Goal: Task Accomplishment & Management: Manage account settings

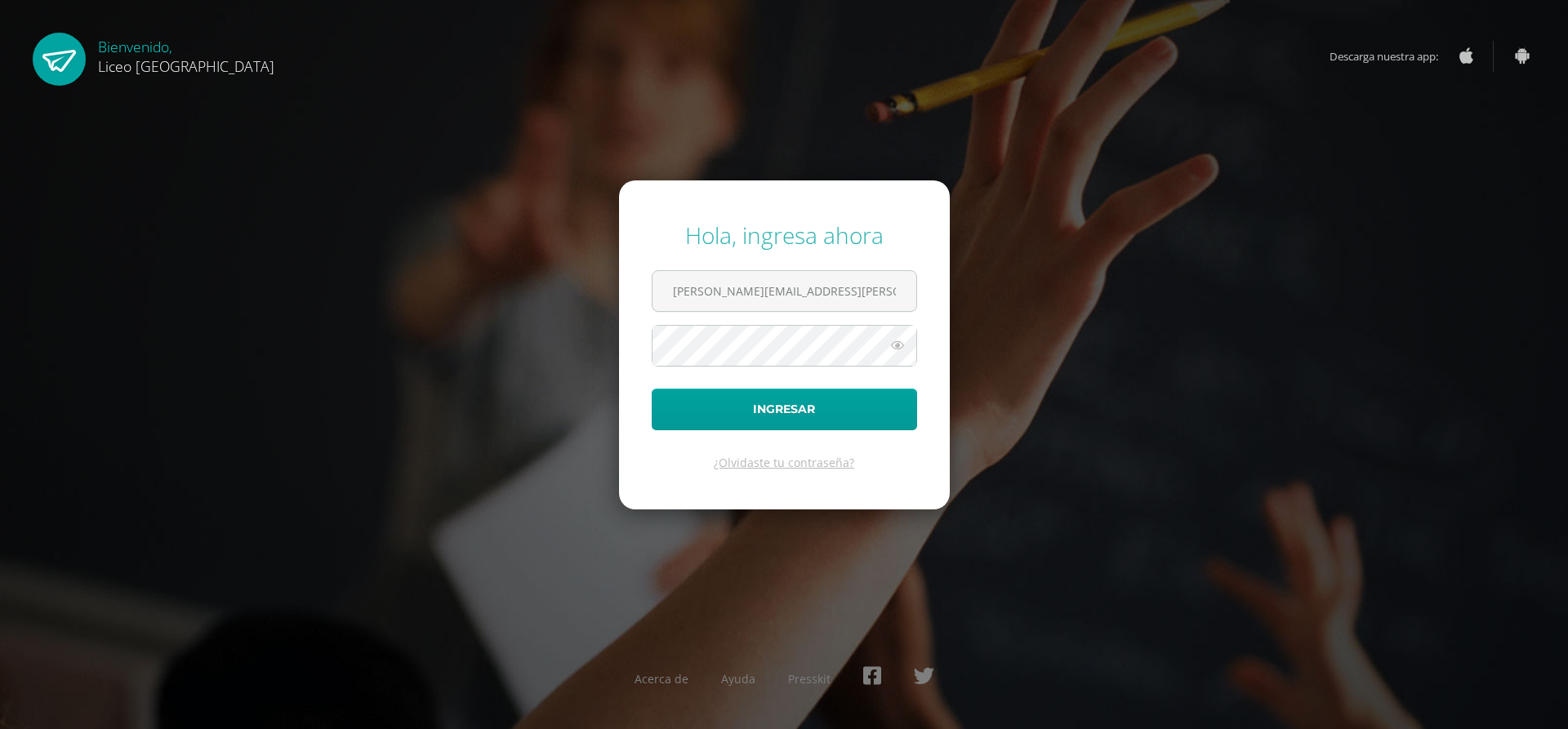
type input "[EMAIL_ADDRESS][PERSON_NAME][DOMAIN_NAME]"
click at [652, 389] on button "Ingresar" at bounding box center [784, 409] width 265 height 41
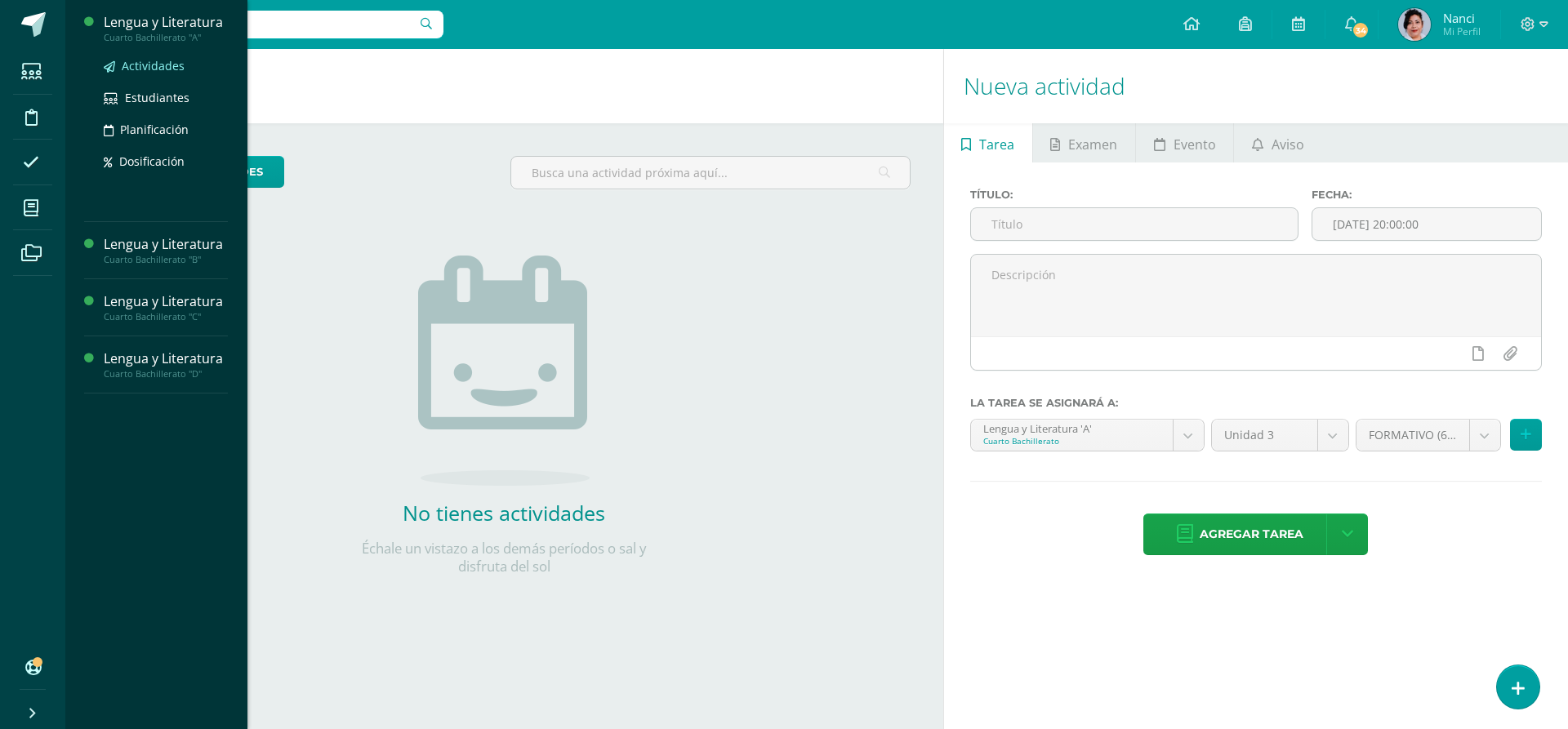
click at [168, 64] on span "Actividades" at bounding box center [153, 66] width 63 height 16
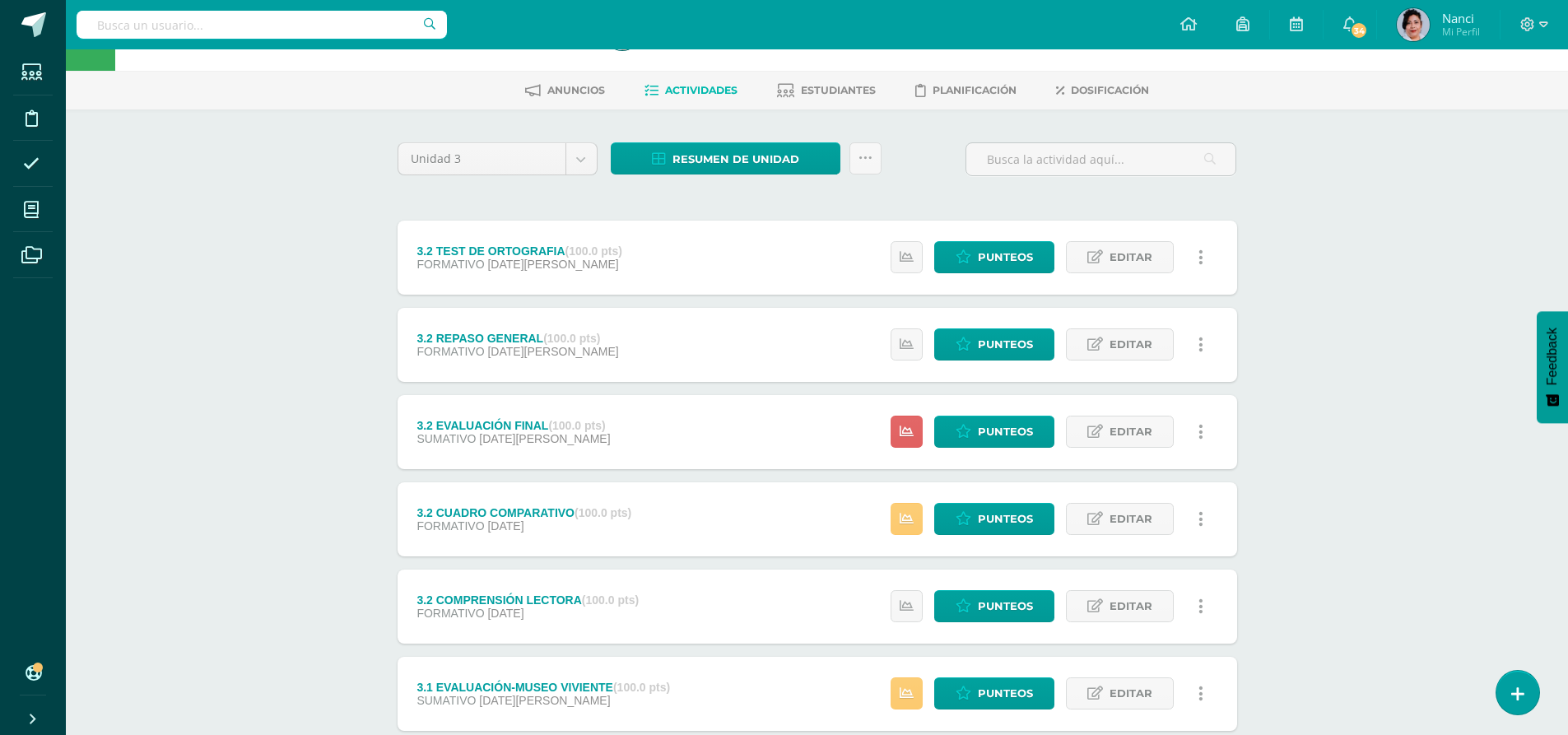
scroll to position [83, 0]
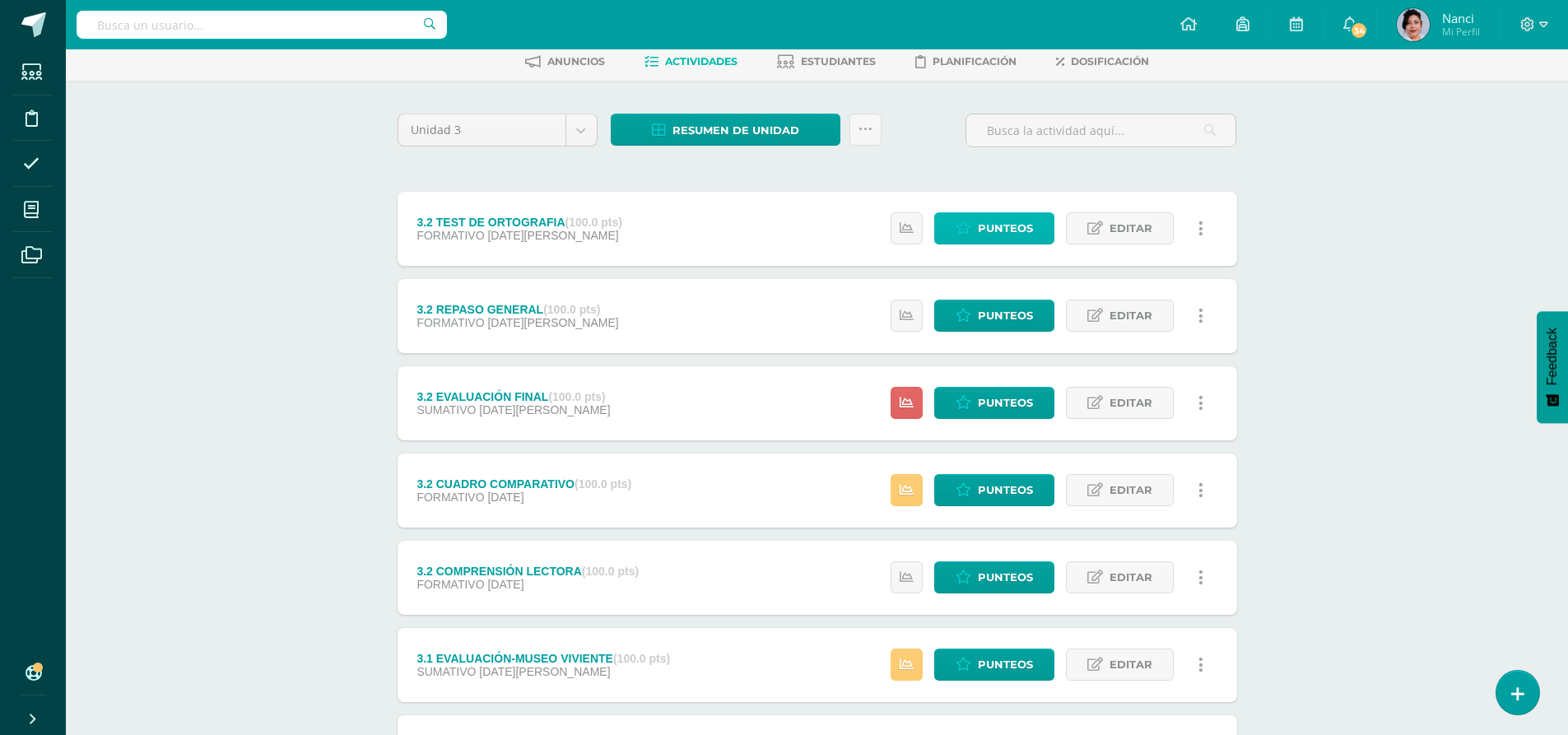
click at [1017, 232] on span "Punteos" at bounding box center [1005, 228] width 55 height 31
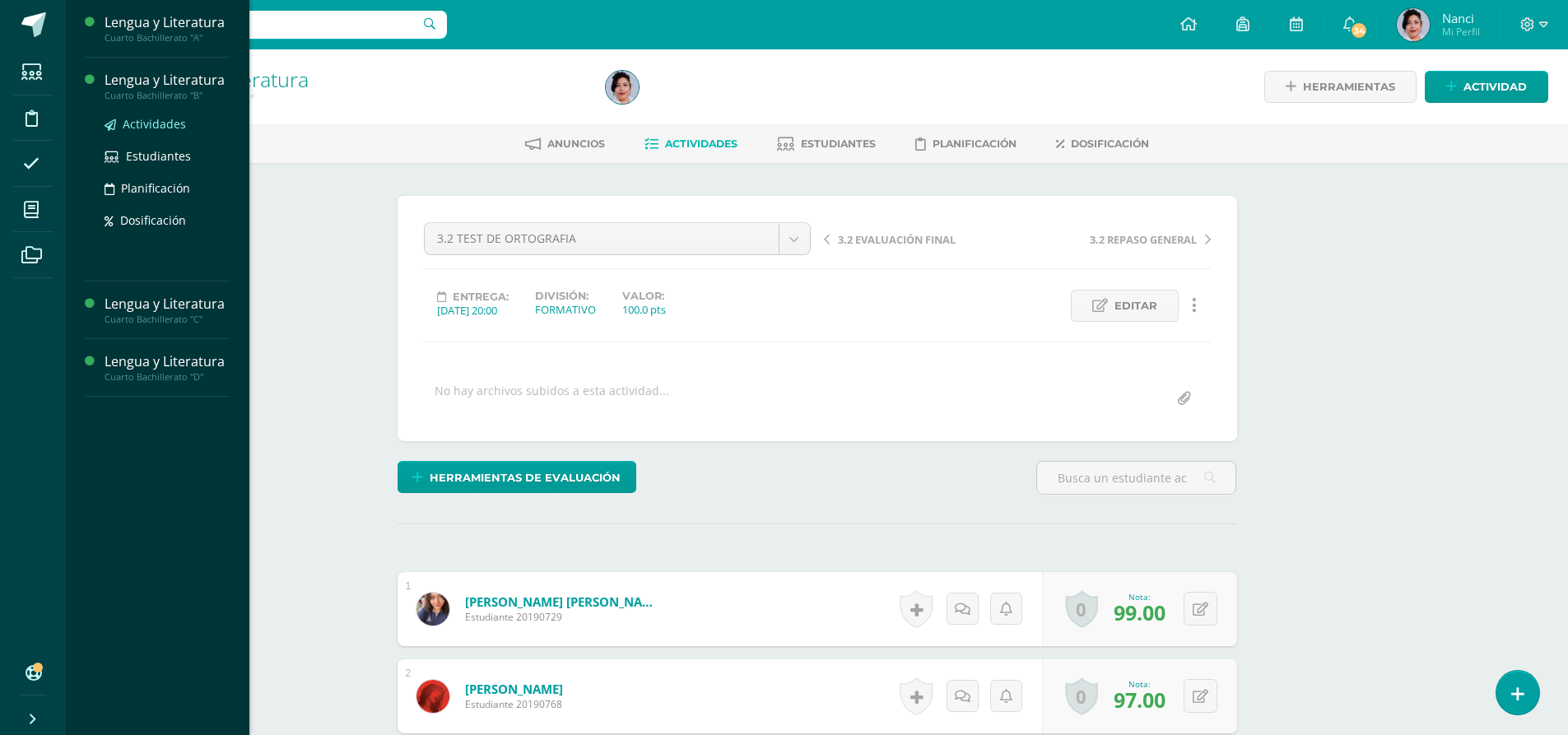
click at [170, 125] on span "Actividades" at bounding box center [154, 124] width 64 height 16
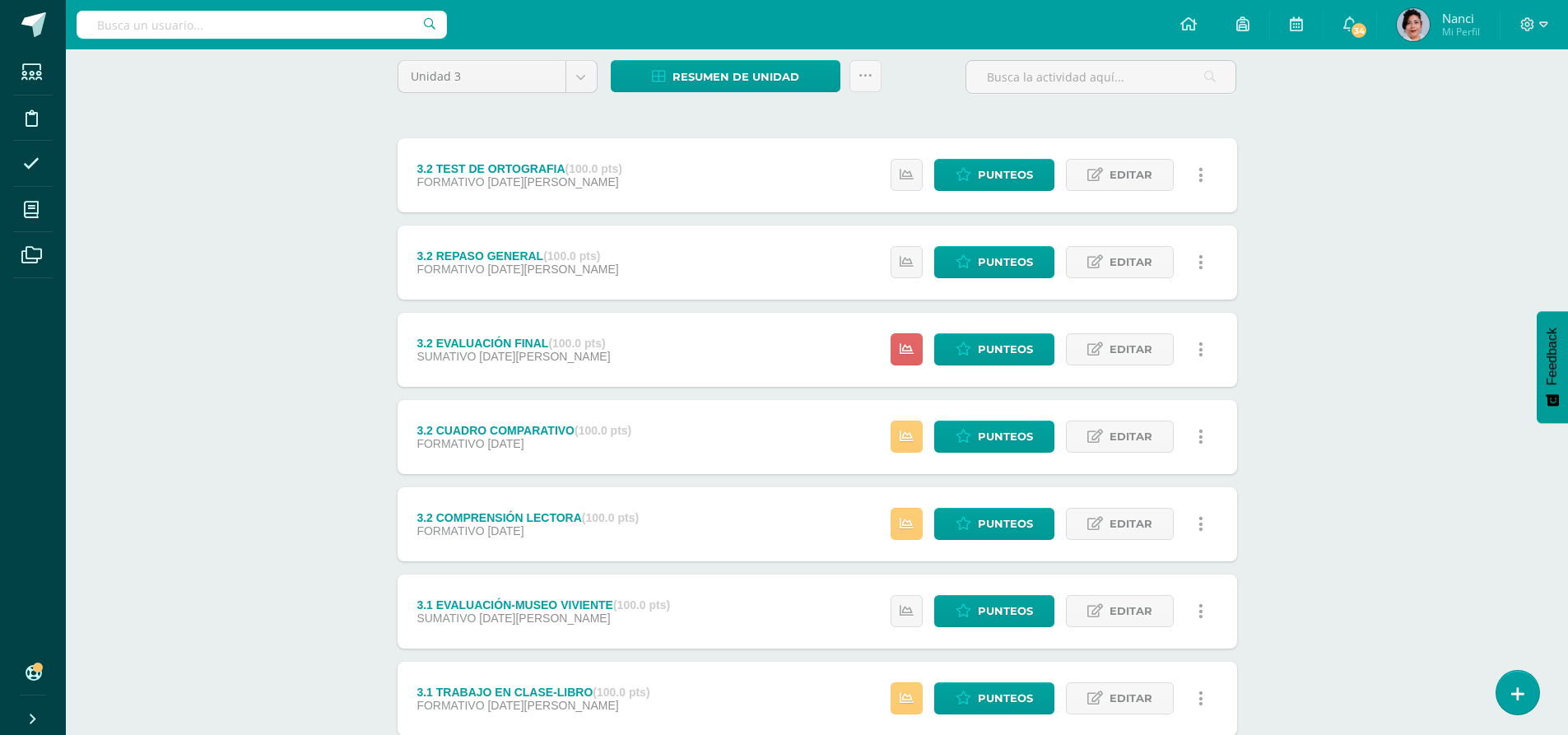
scroll to position [165, 0]
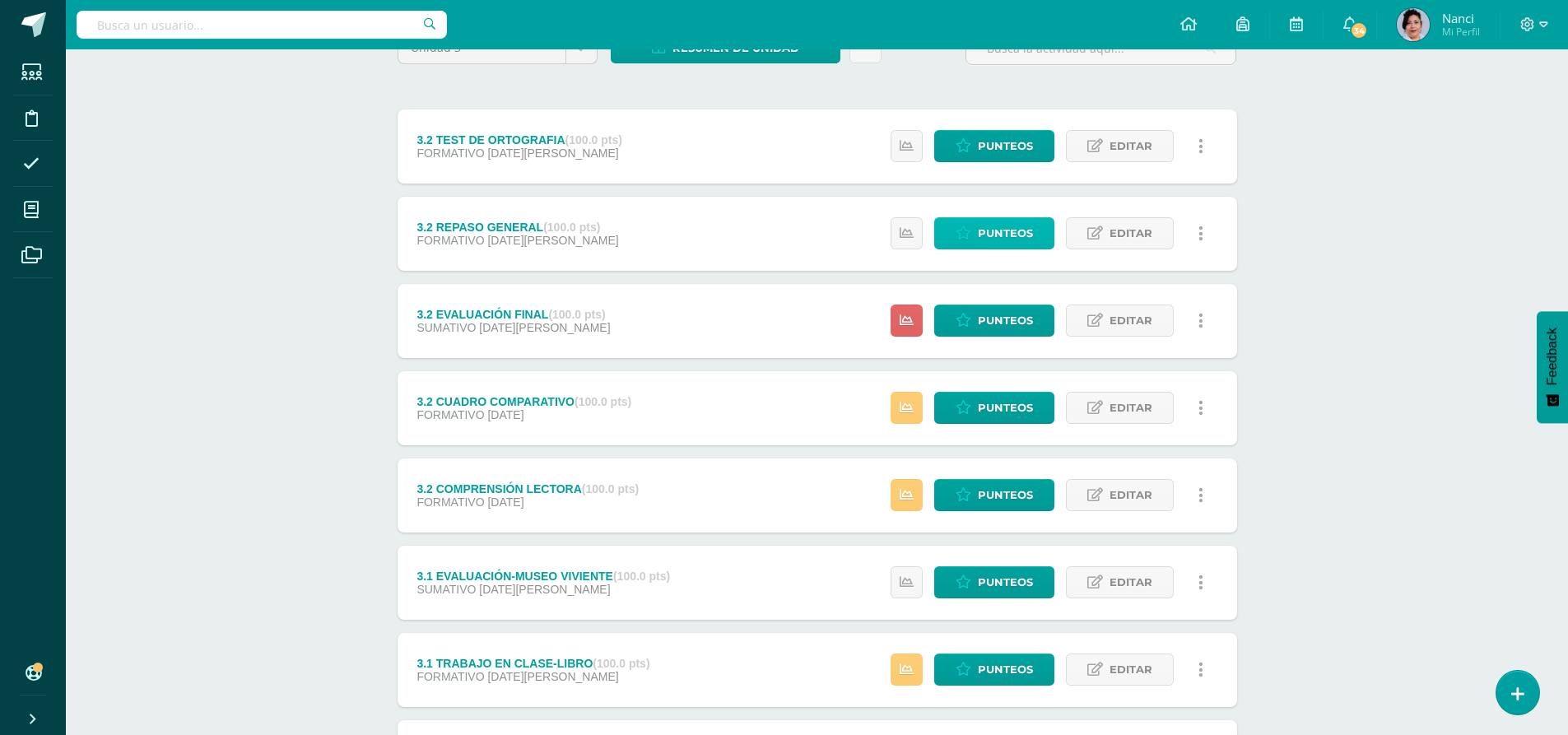
click at [978, 238] on link "Punteos" at bounding box center [994, 234] width 120 height 32
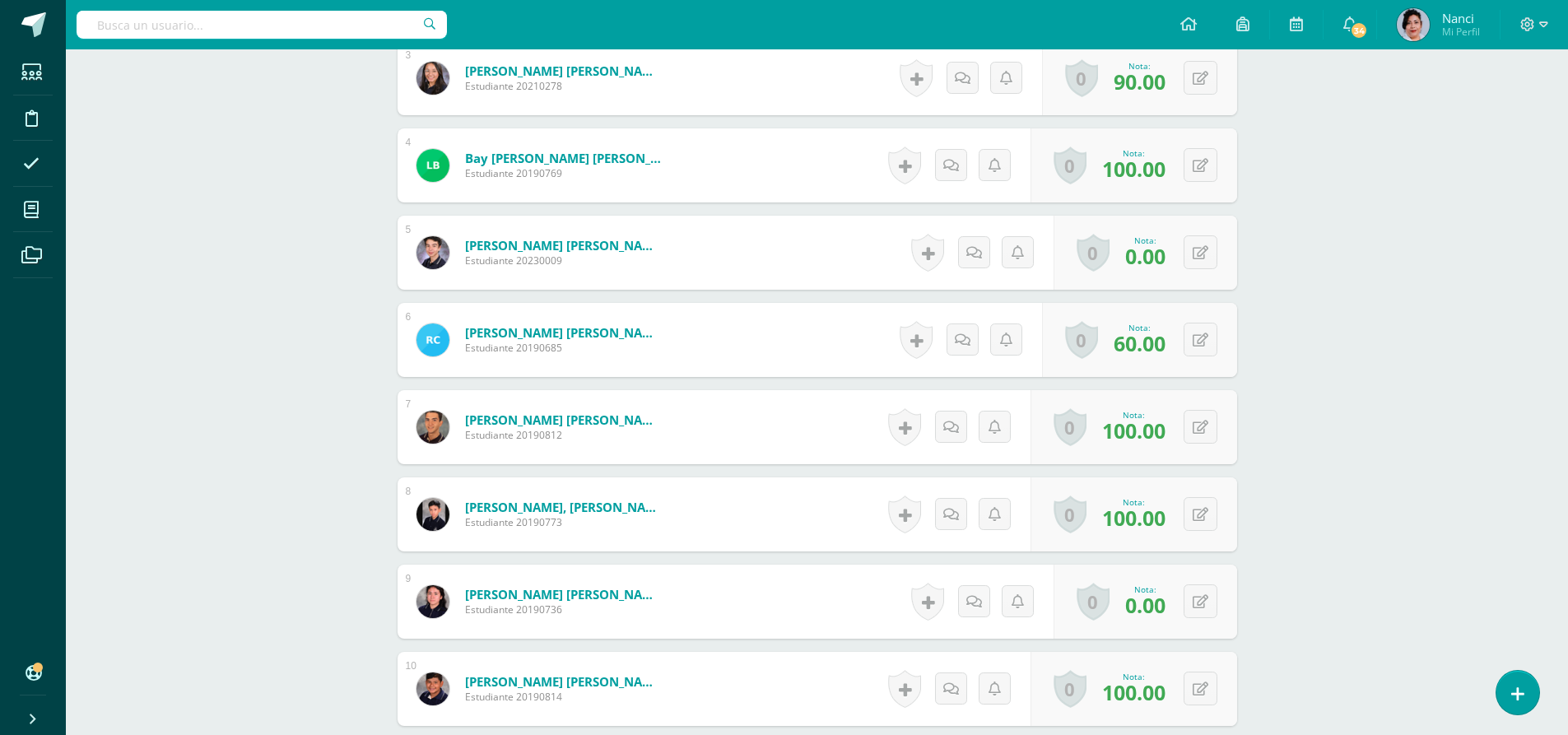
scroll to position [741, 0]
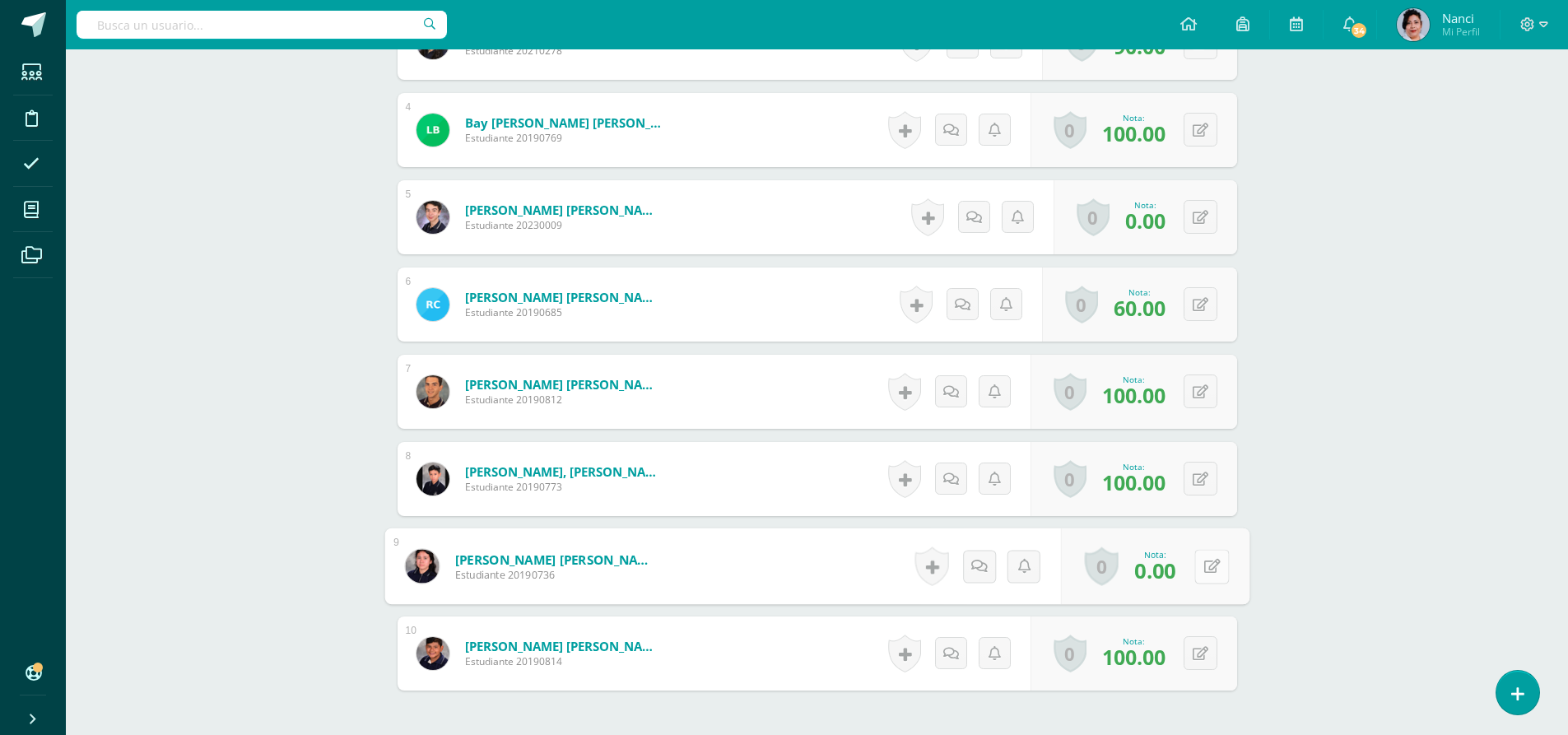
click at [1208, 567] on button at bounding box center [1211, 566] width 35 height 35
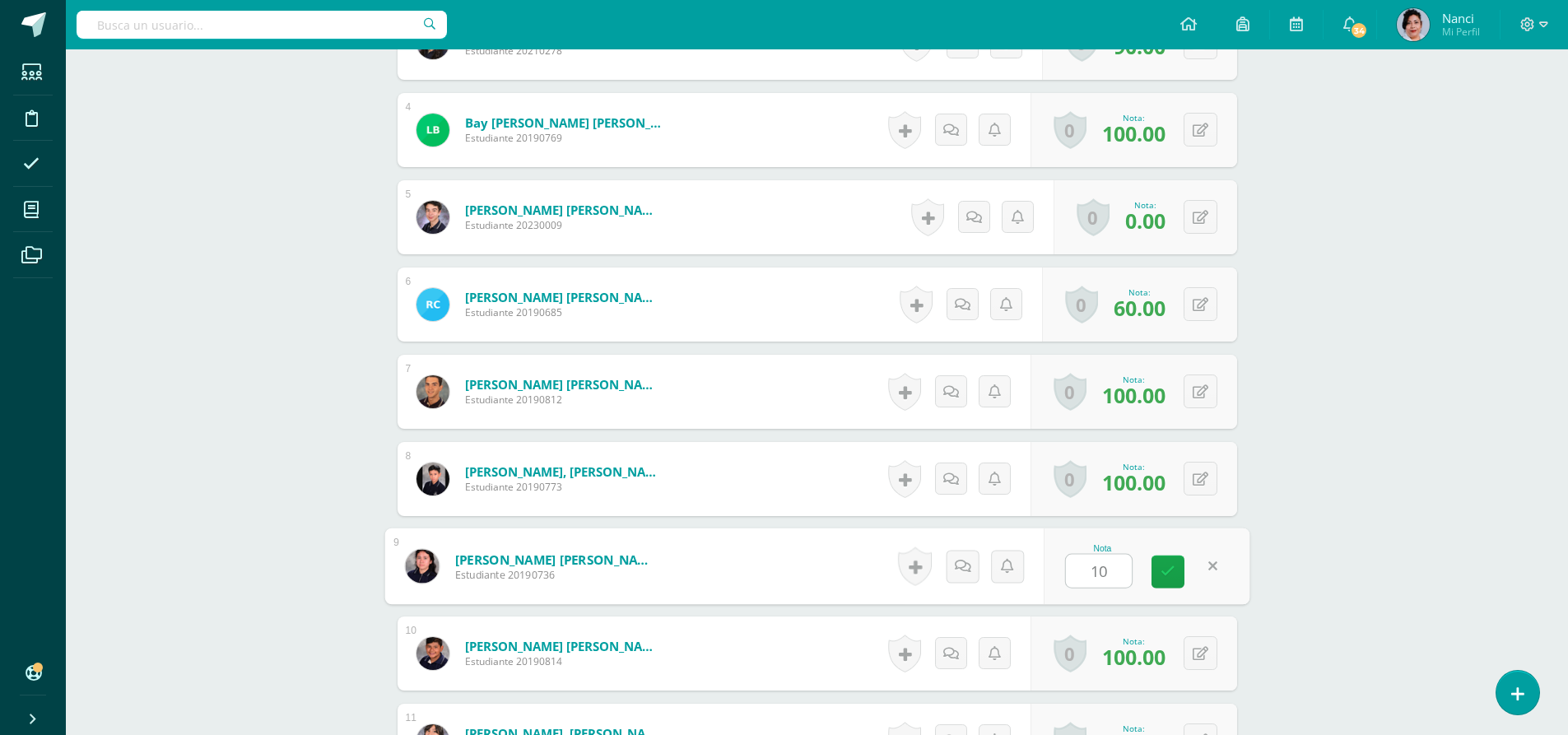
type input "100"
click at [1172, 580] on link at bounding box center [1167, 571] width 33 height 33
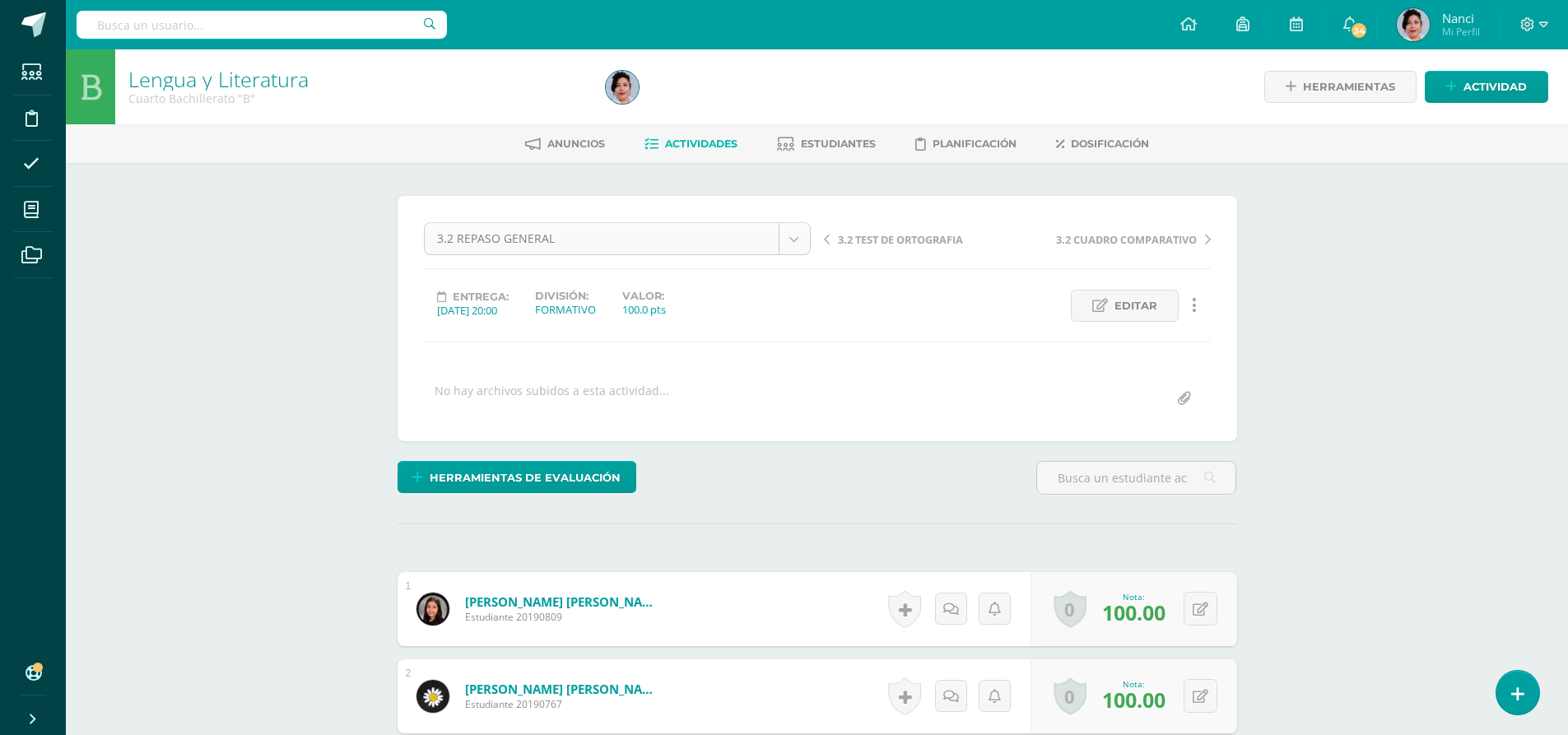
scroll to position [1, 0]
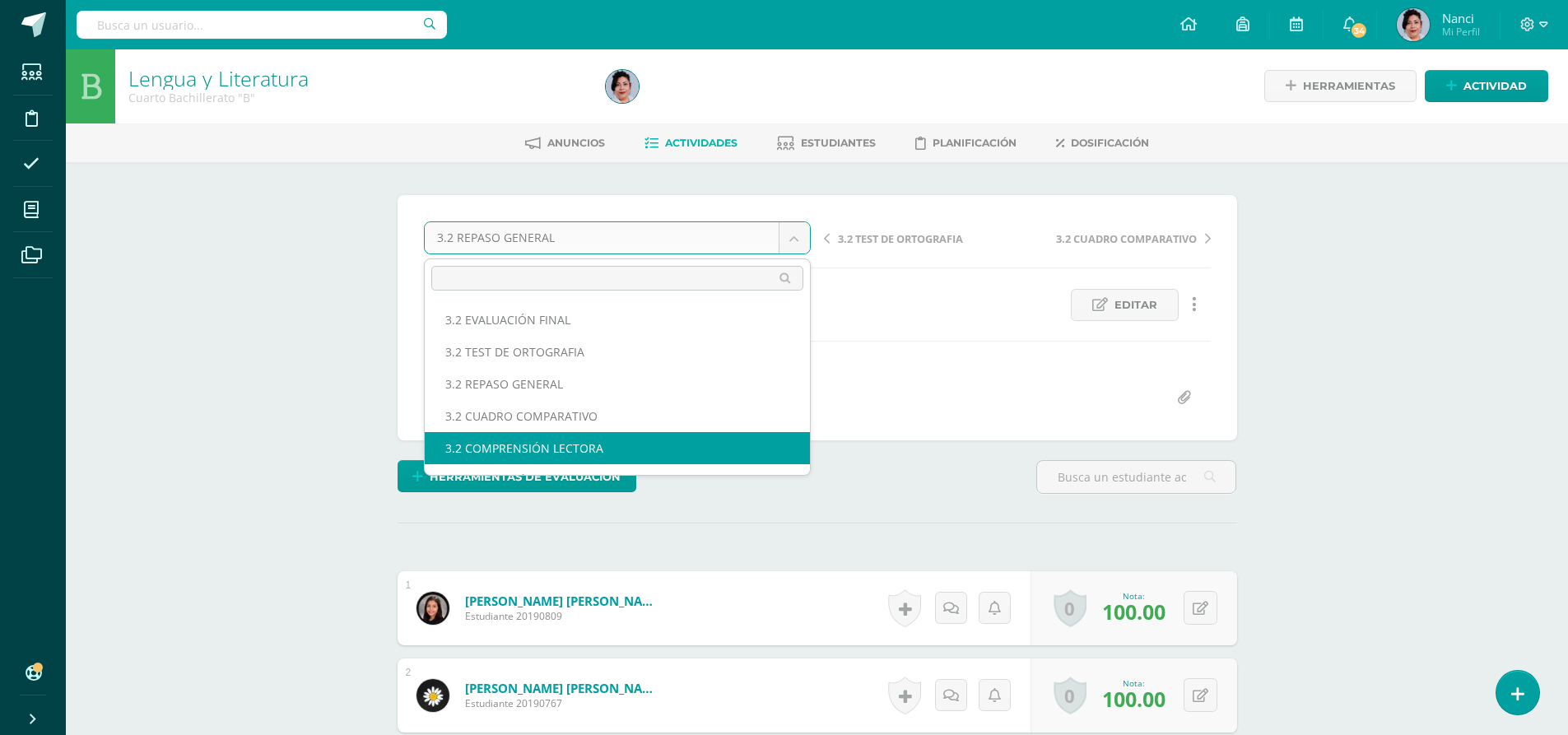
scroll to position [2, 0]
select select "/dashboard/teacher/grade-activity/223901/"
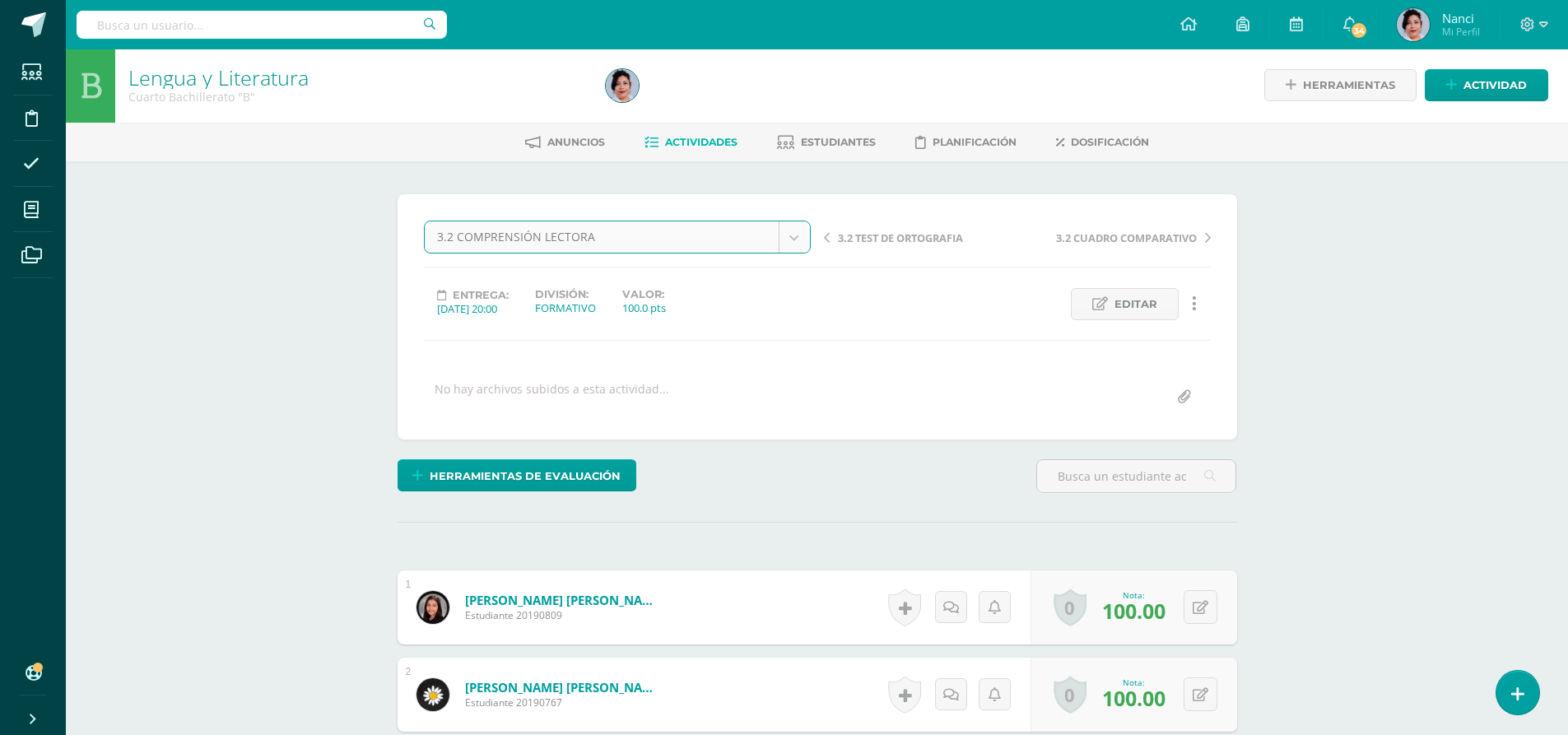
scroll to position [2, 0]
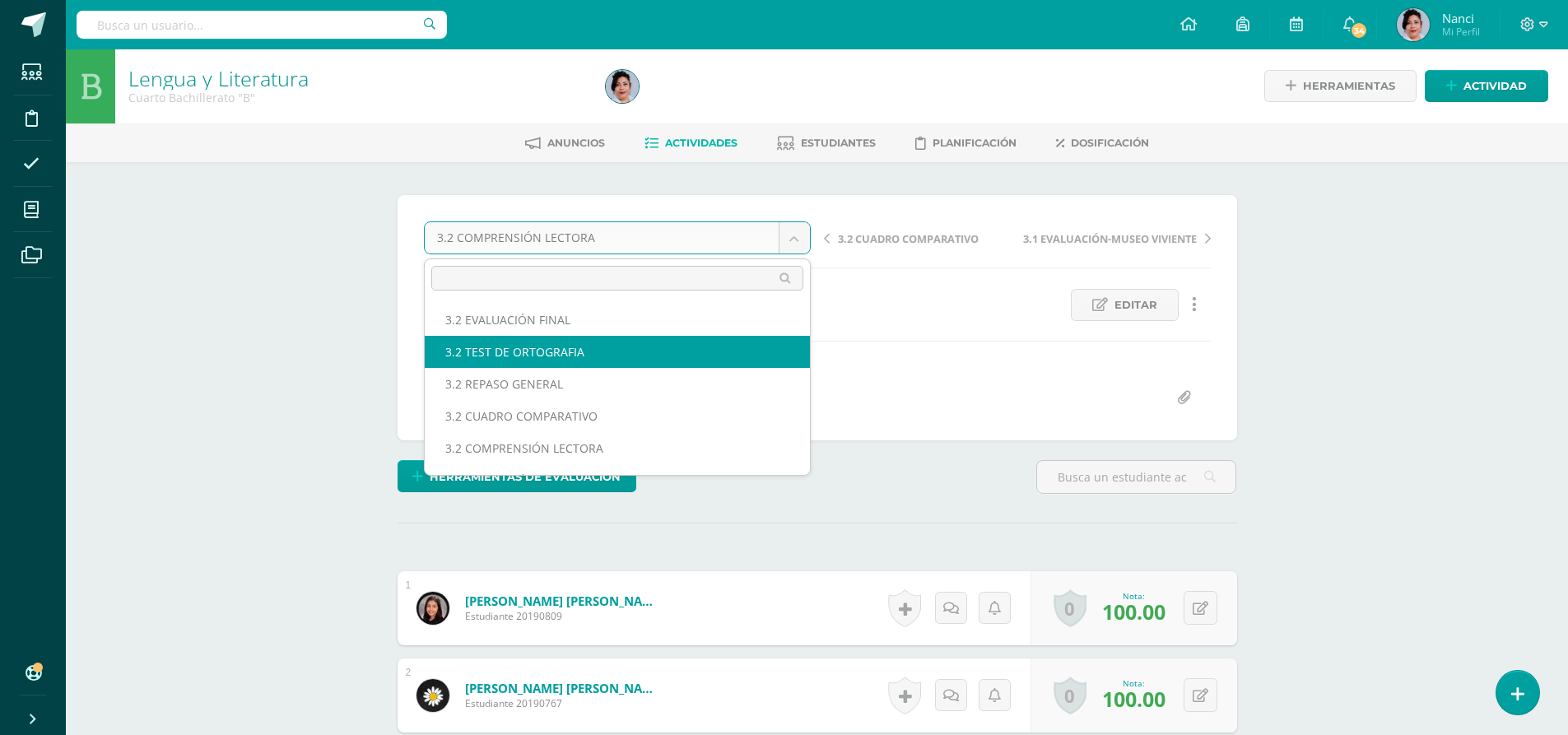
select select "/dashboard/teacher/grade-activity/224211/"
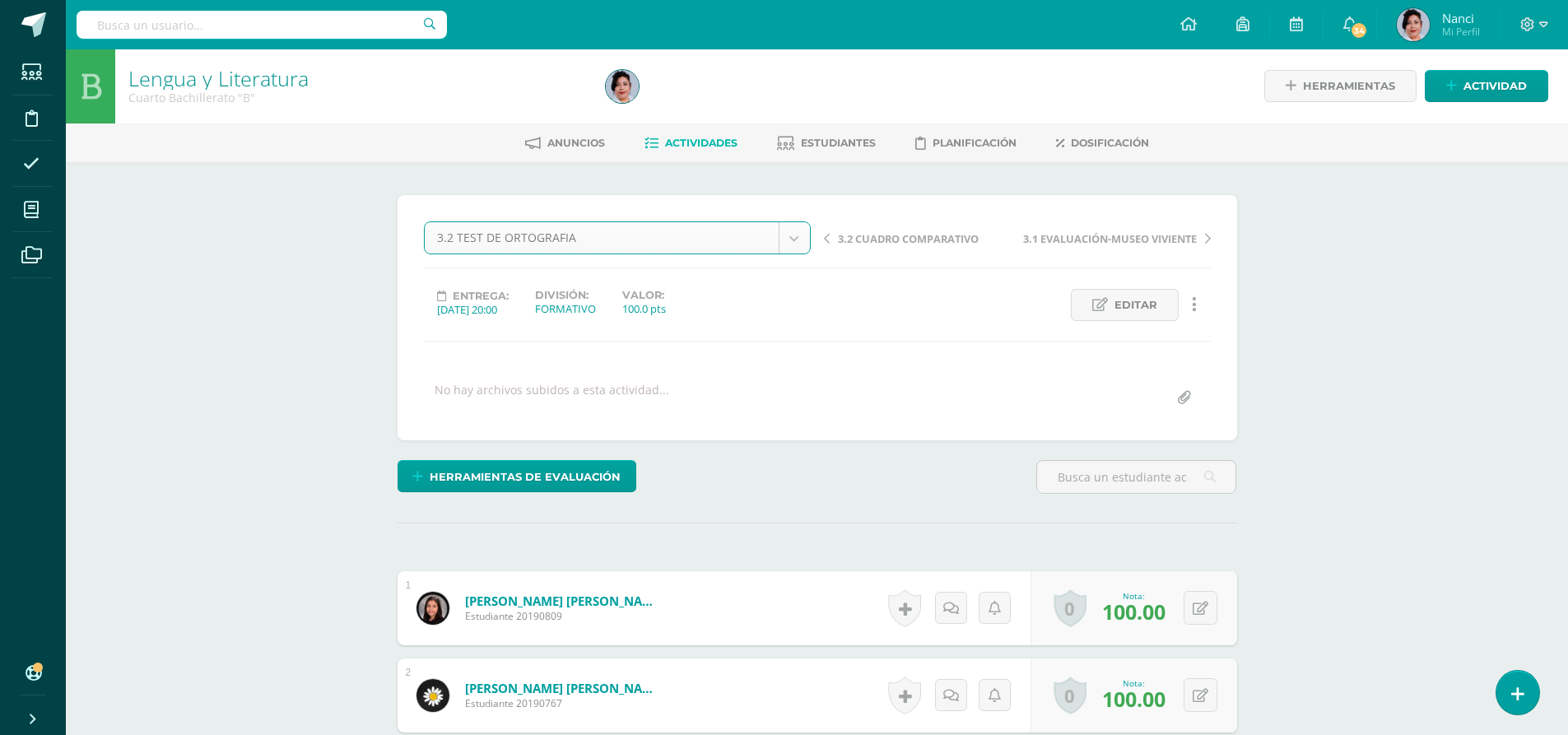
scroll to position [2, 0]
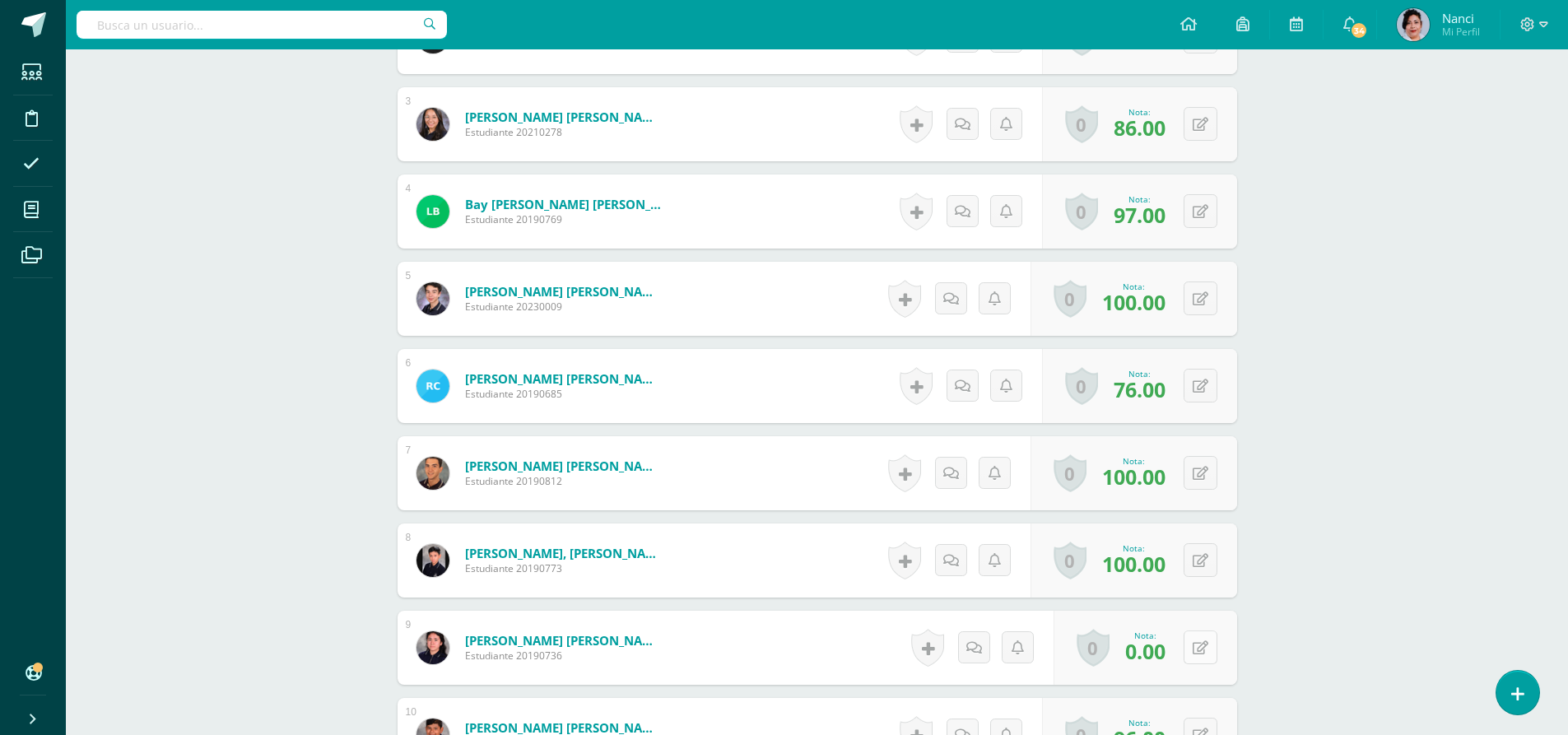
scroll to position [660, 0]
click at [1195, 652] on button at bounding box center [1211, 646] width 35 height 35
type input "96"
click at [1165, 659] on icon at bounding box center [1167, 652] width 15 height 14
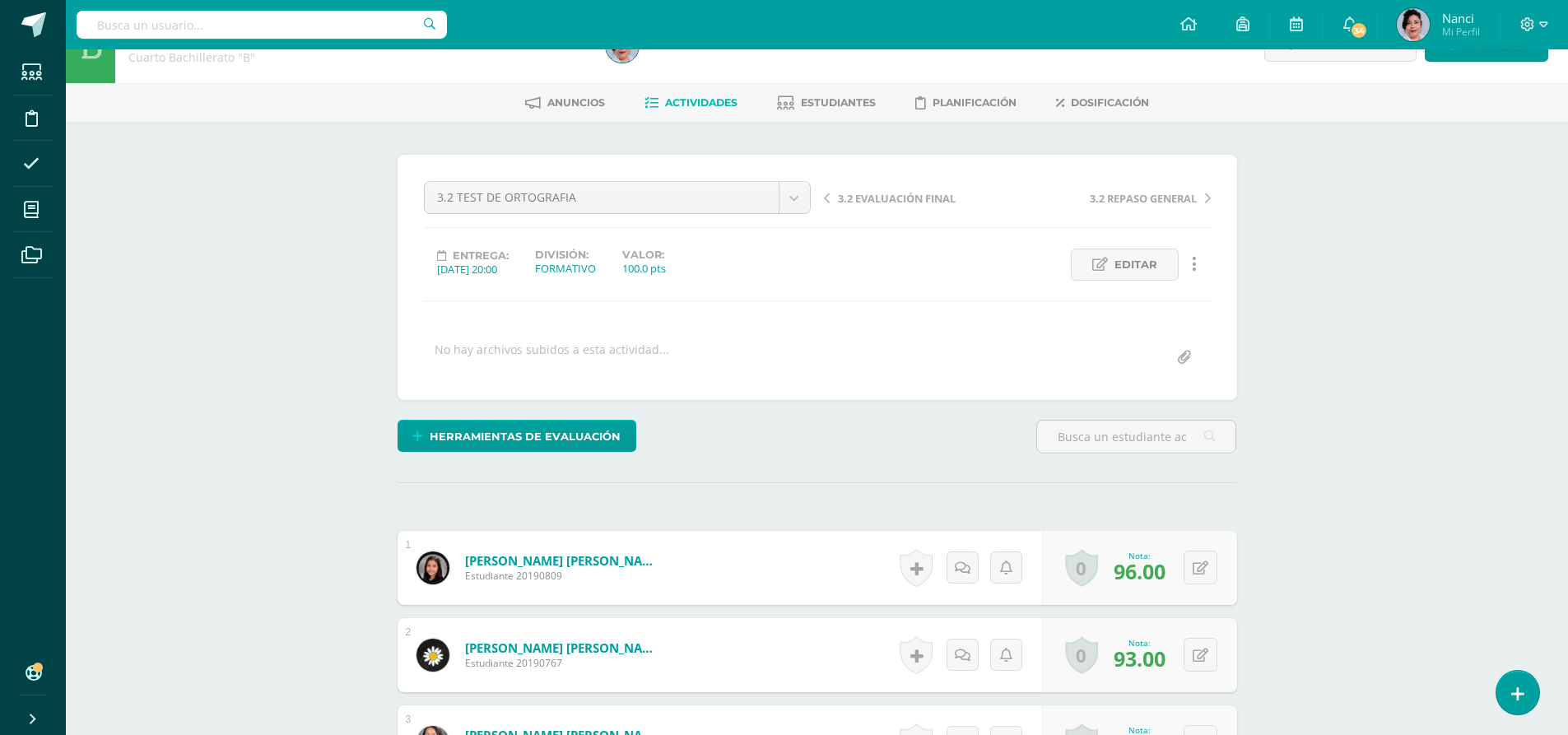
scroll to position [0, 0]
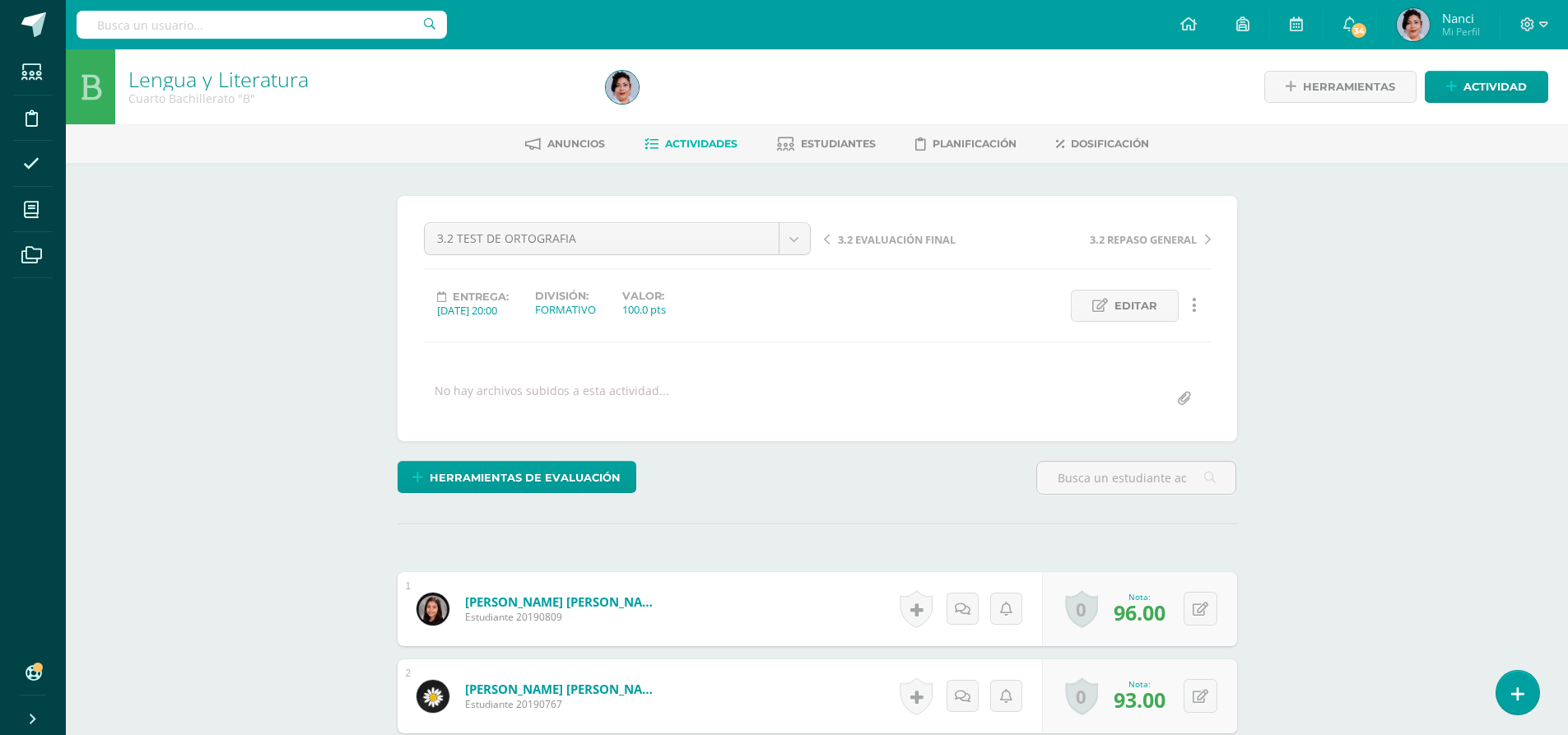
click at [694, 146] on span "Actividades" at bounding box center [701, 143] width 73 height 12
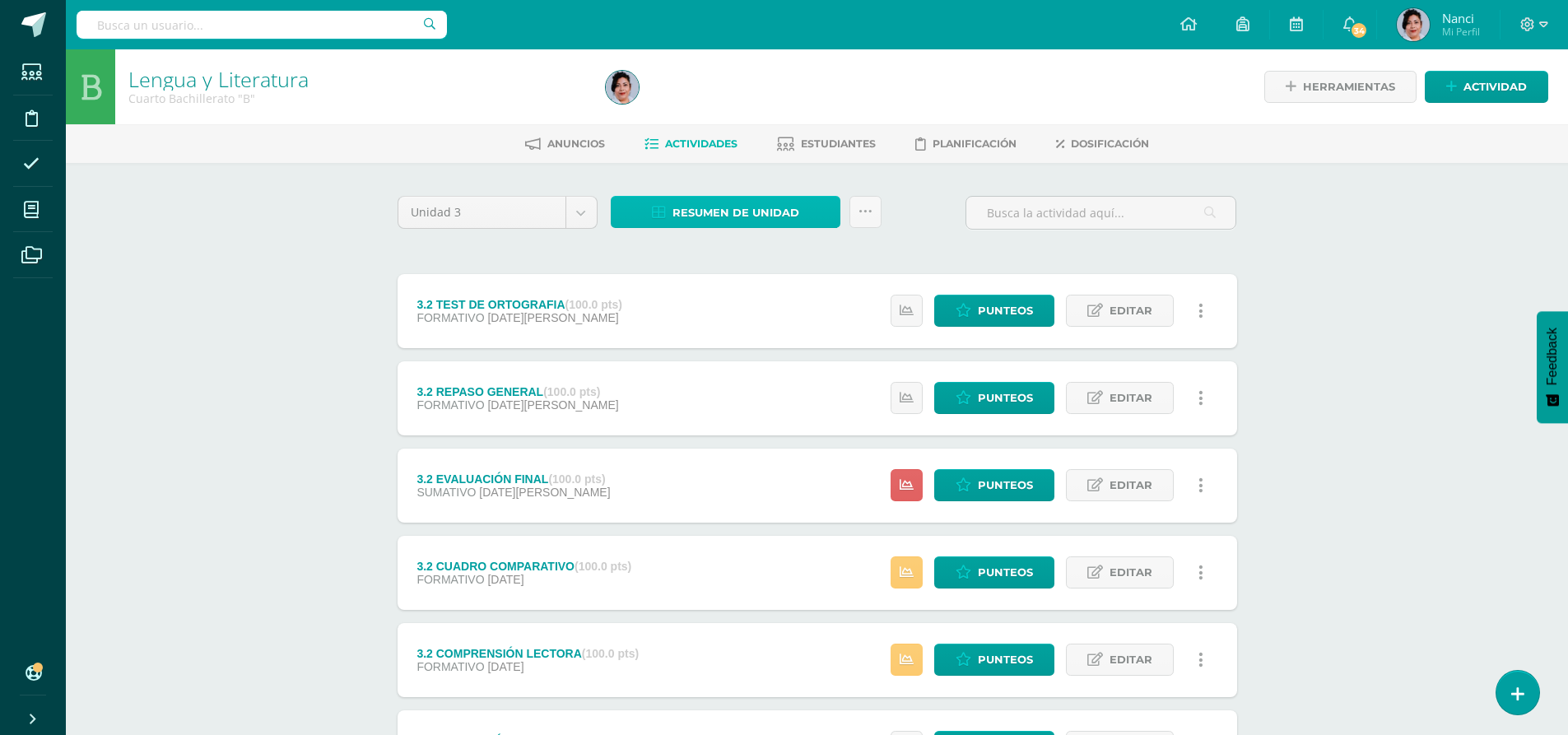
click at [714, 210] on span "Resumen de unidad" at bounding box center [736, 213] width 127 height 31
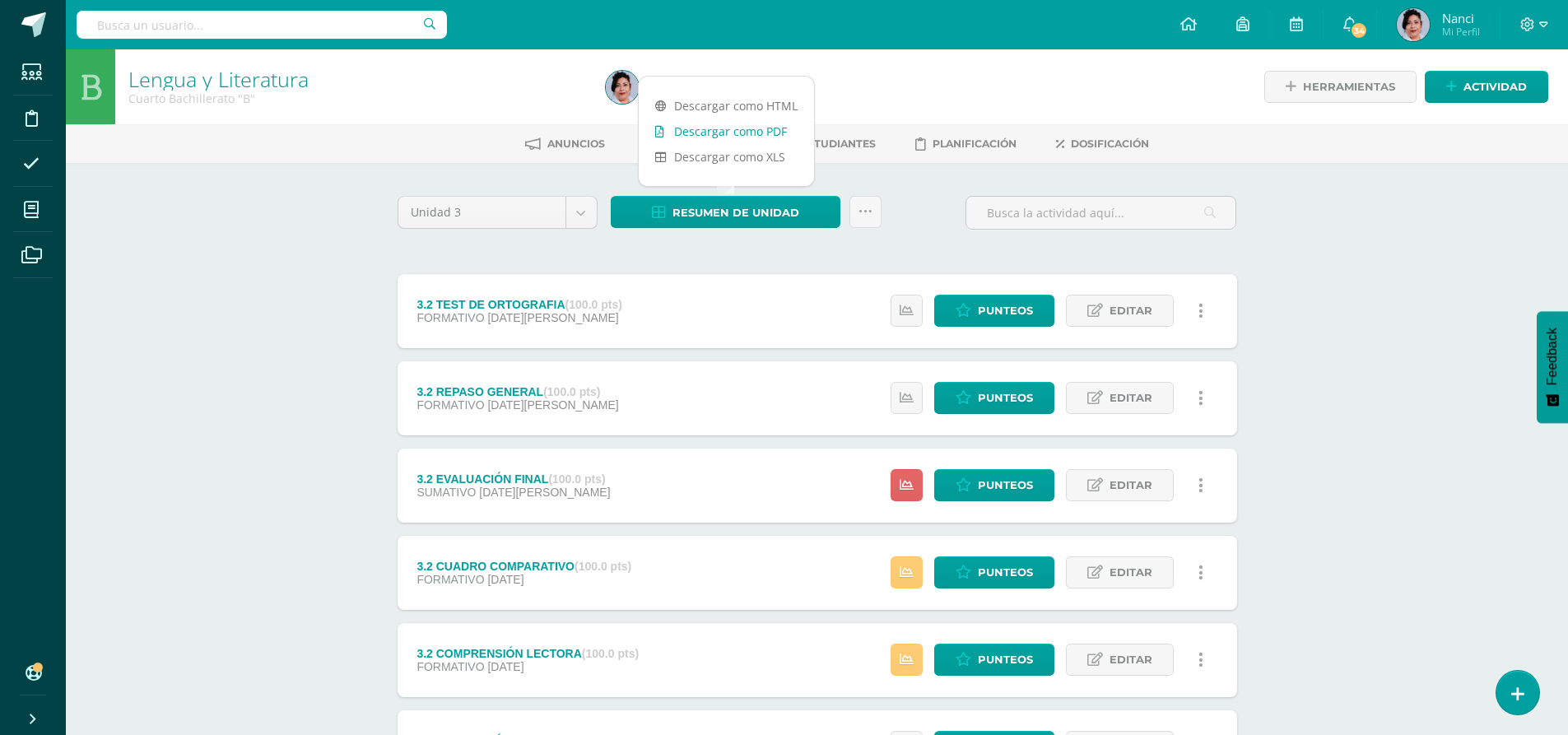
click at [708, 131] on link "Descargar como PDF" at bounding box center [727, 131] width 175 height 26
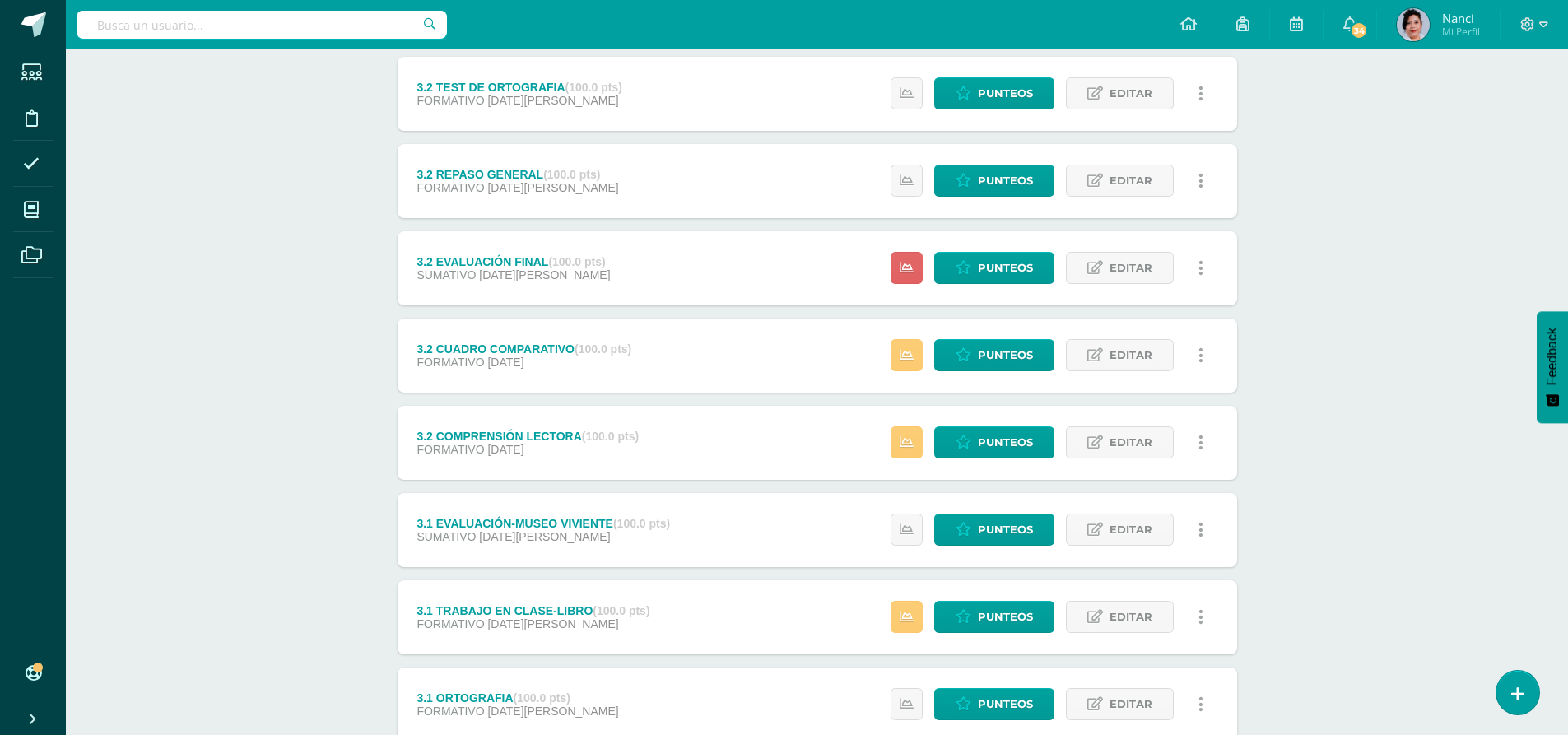
scroll to position [165, 0]
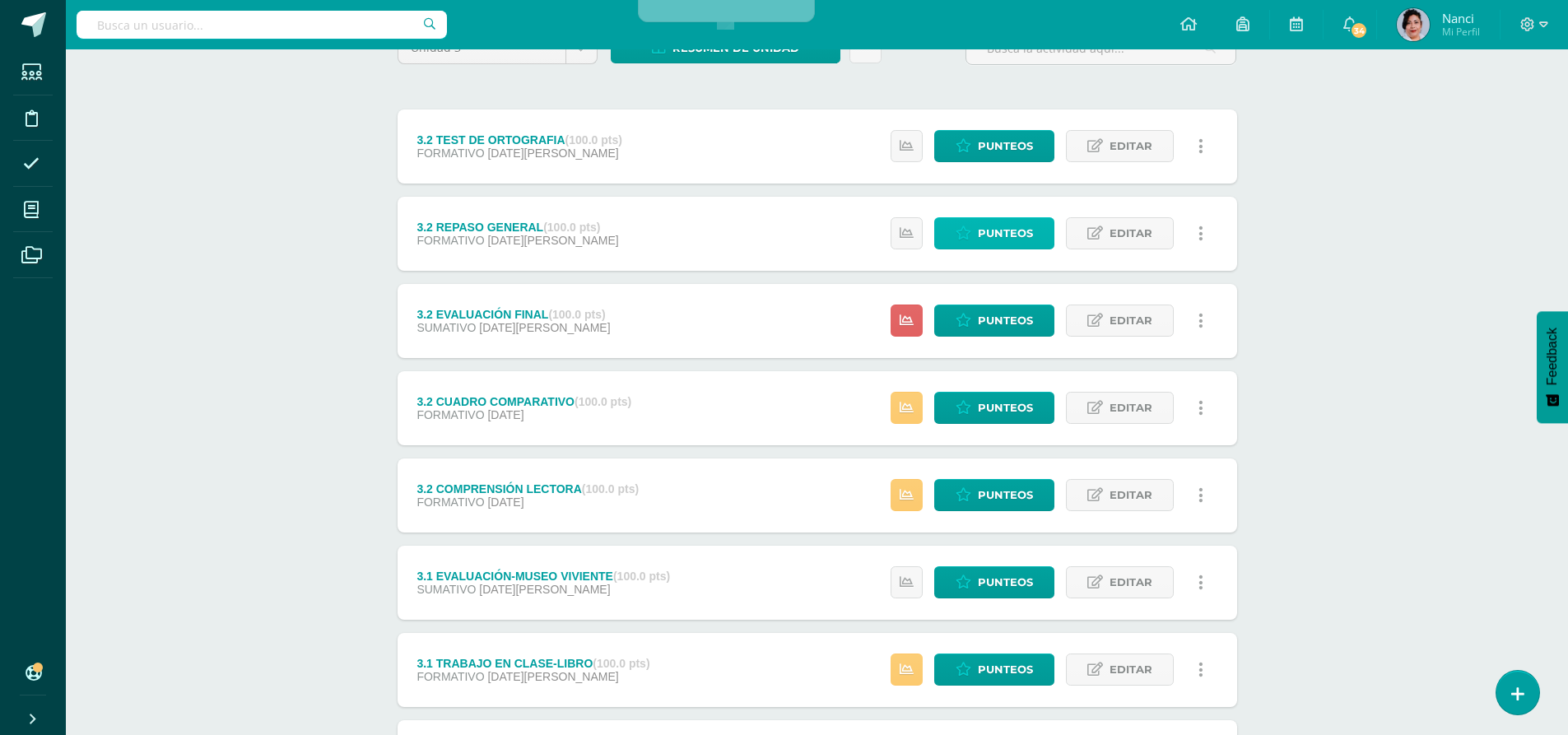
click at [1013, 241] on span "Punteos" at bounding box center [1005, 233] width 55 height 31
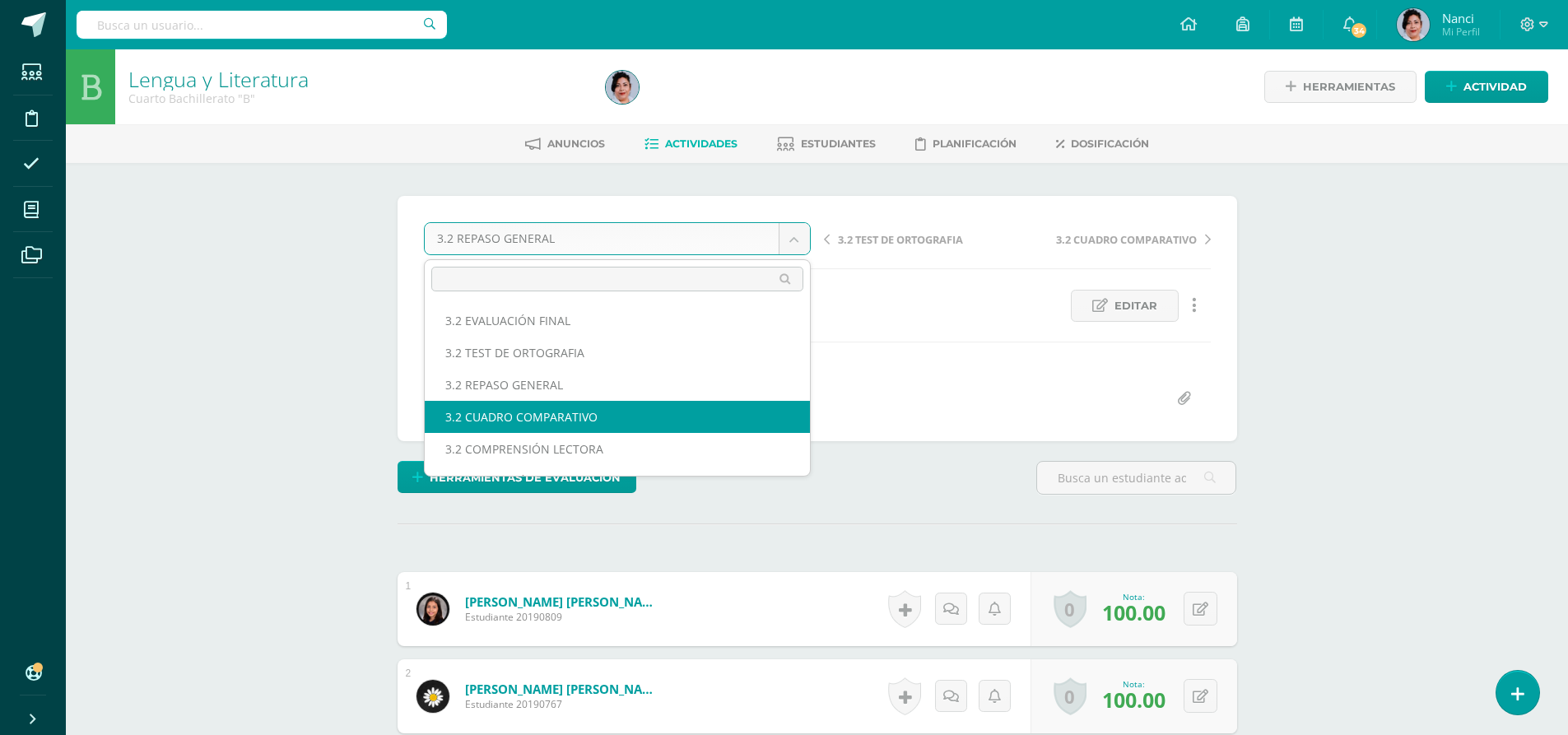
select select "/dashboard/teacher/grade-activity/223905/"
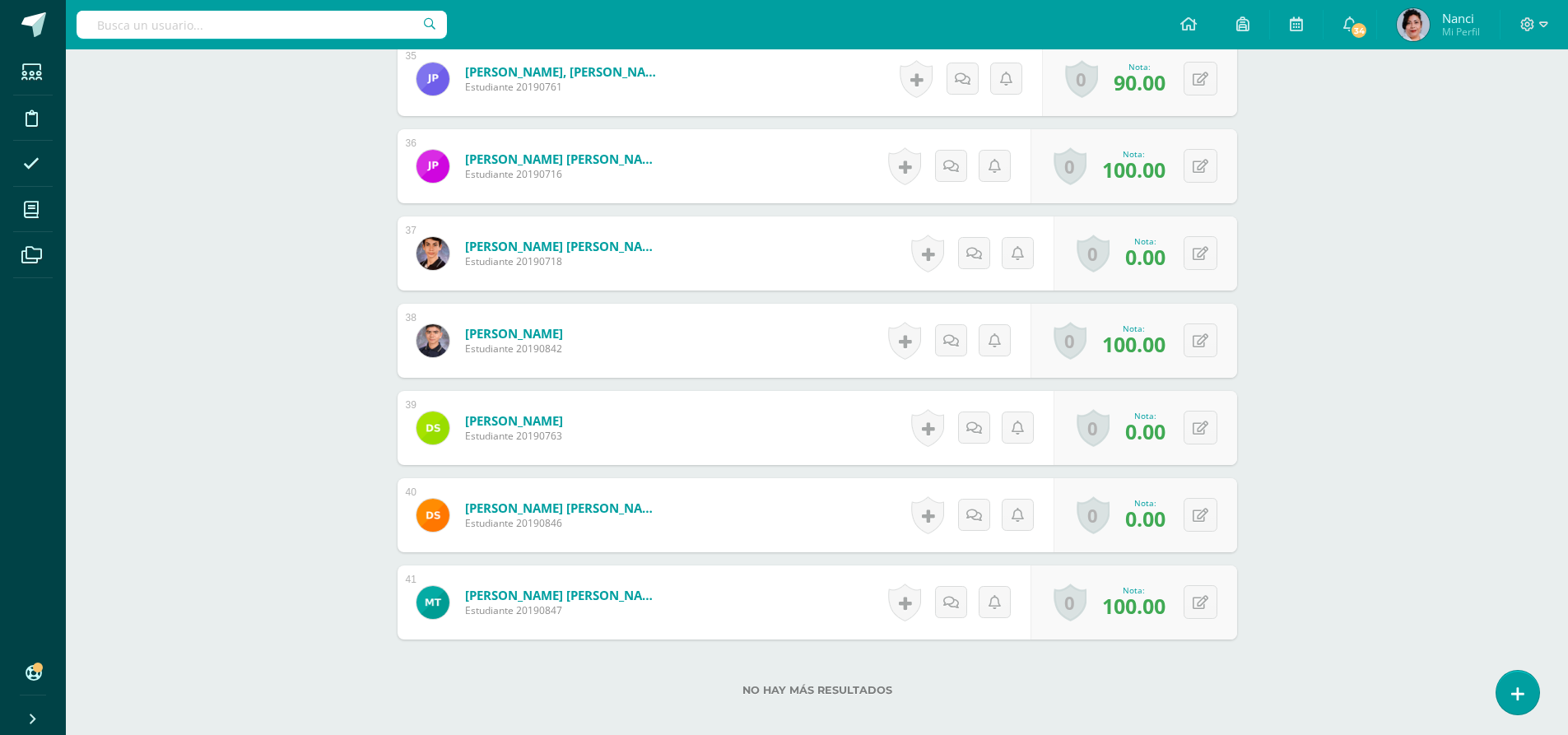
scroll to position [3499, 0]
click at [1205, 432] on icon at bounding box center [1212, 427] width 17 height 14
type input "80"
click at [1174, 429] on icon at bounding box center [1167, 433] width 15 height 14
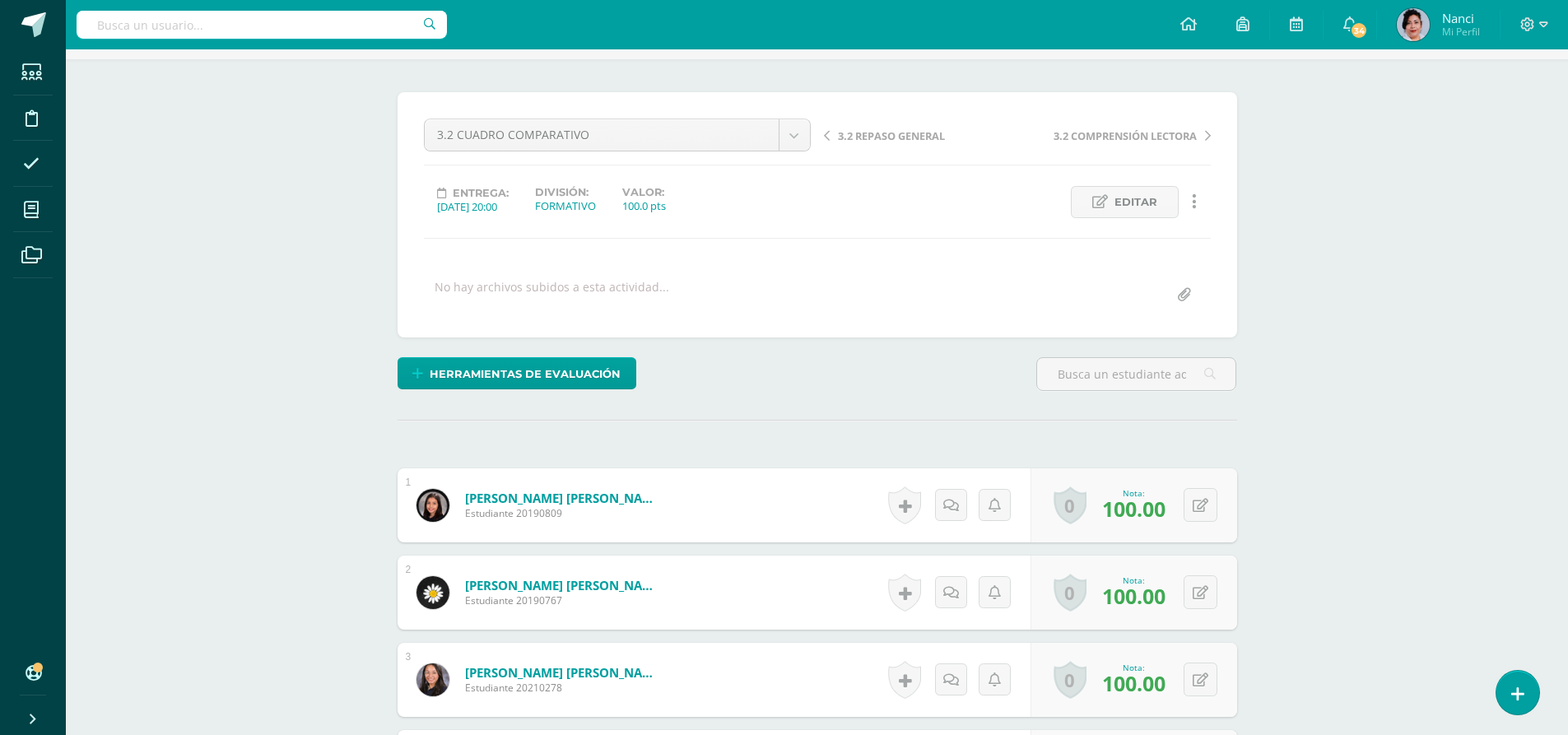
scroll to position [0, 0]
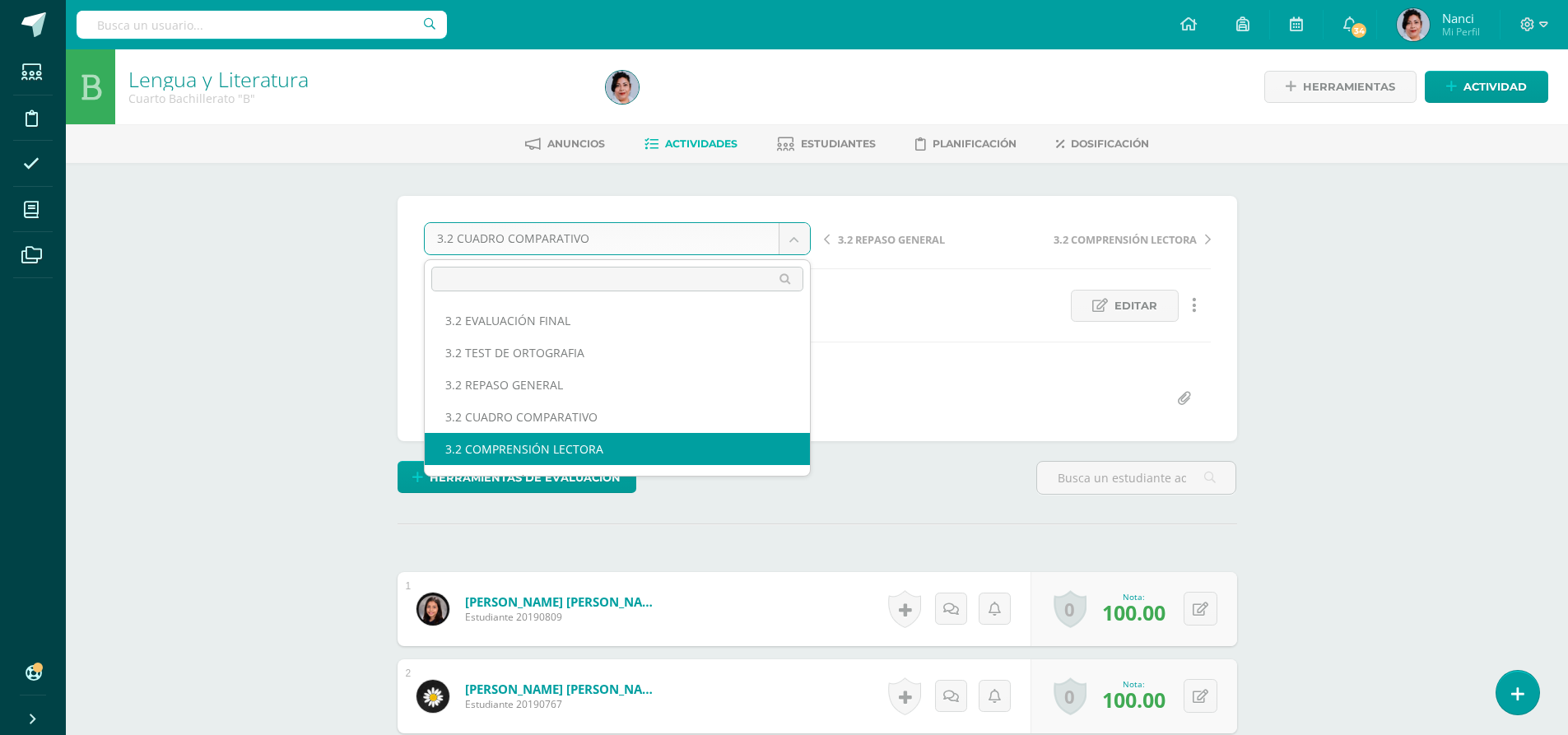
select select "/dashboard/teacher/grade-activity/223901/"
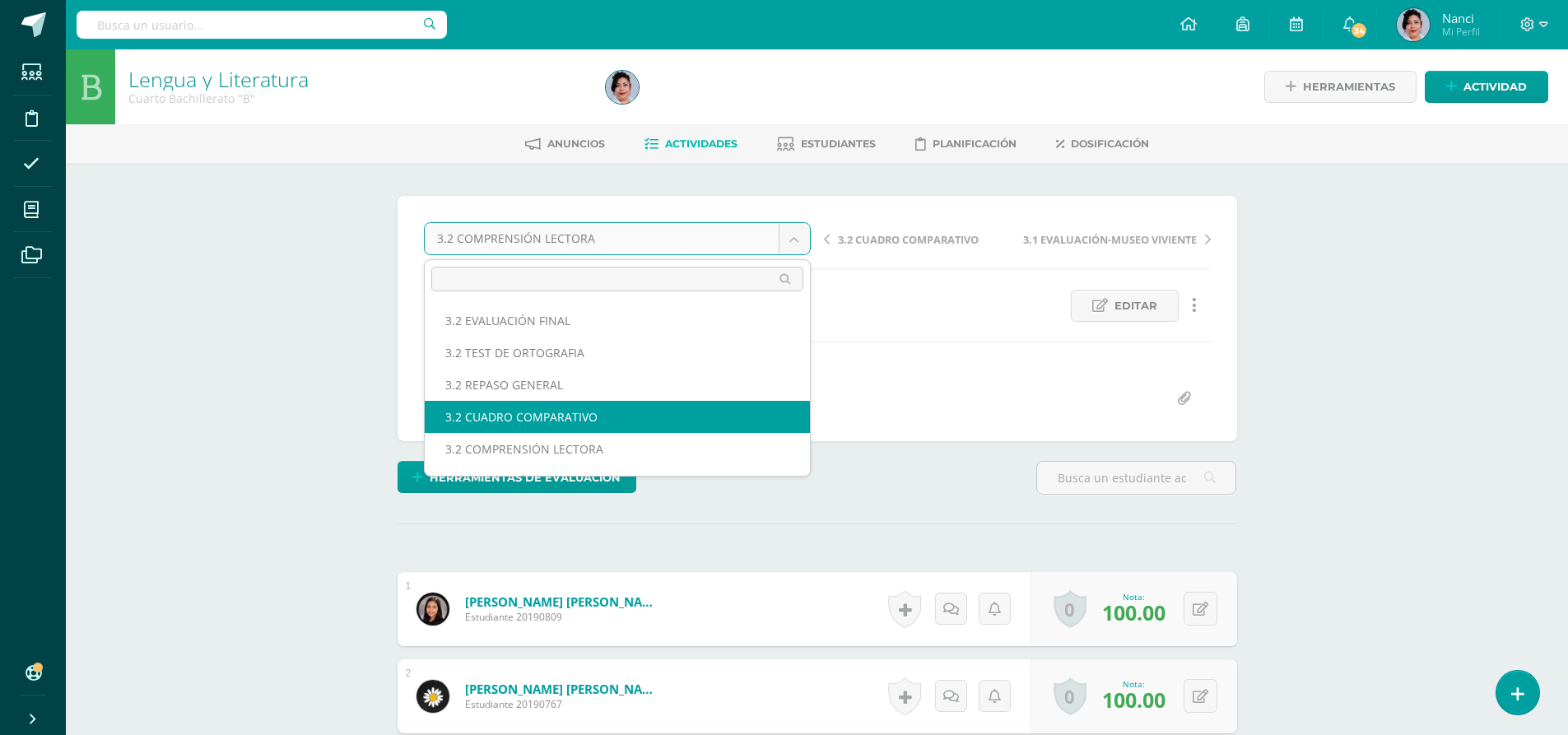
select select "/dashboard/teacher/grade-activity/223905/"
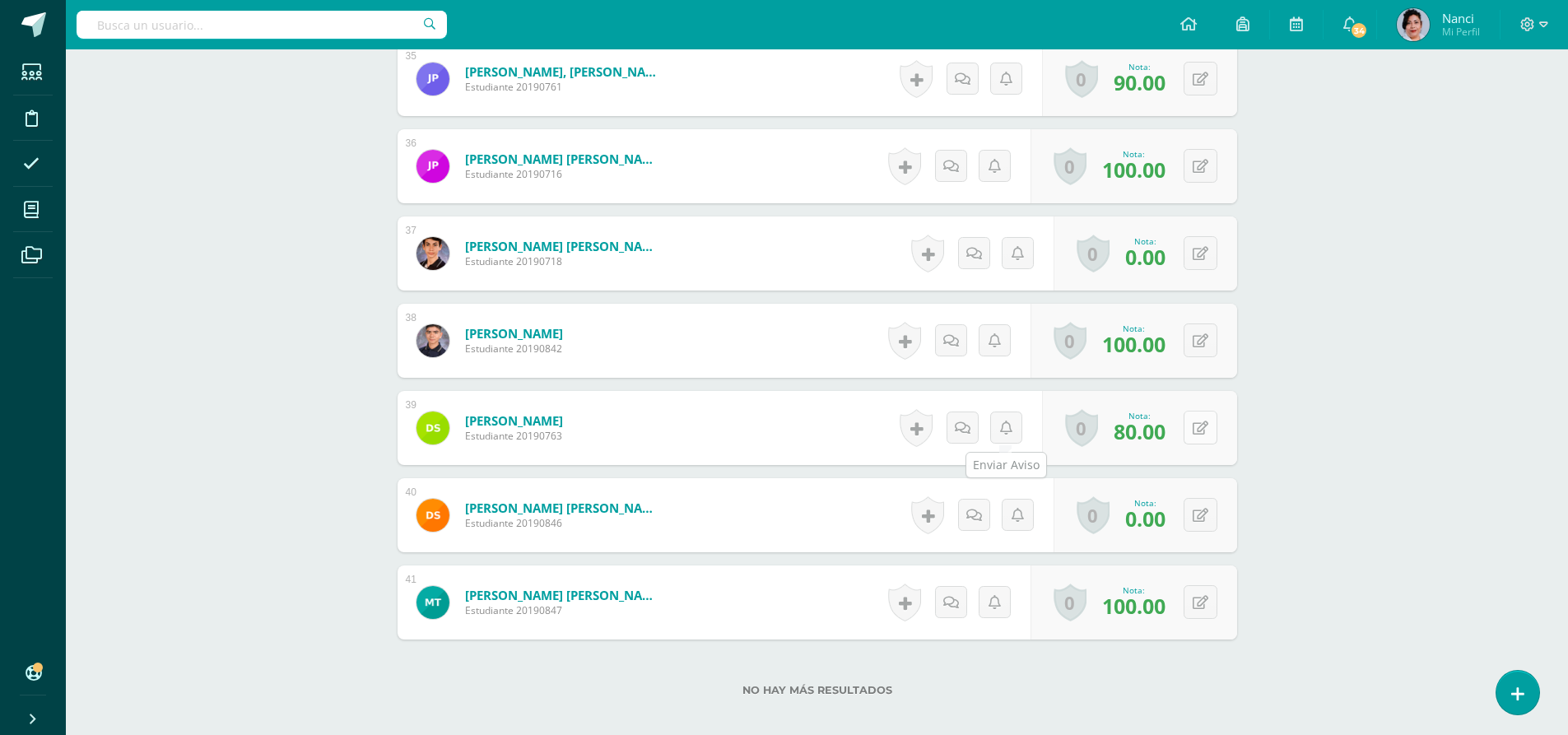
scroll to position [3499, 0]
click at [1199, 427] on button at bounding box center [1201, 427] width 34 height 34
type input "0"
click at [1163, 435] on icon at bounding box center [1167, 433] width 15 height 14
click at [1540, 20] on icon at bounding box center [1543, 24] width 9 height 15
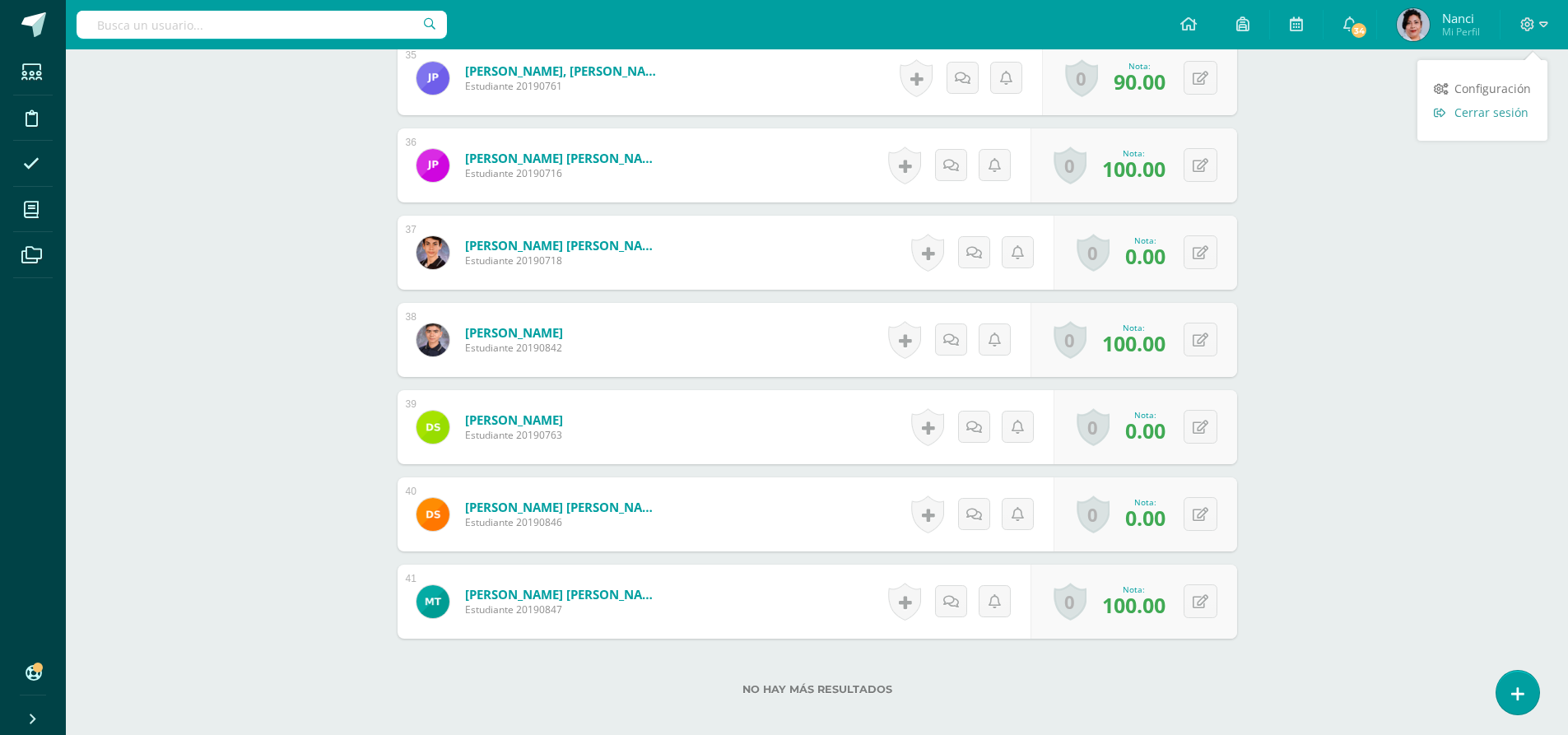
click at [1492, 111] on span "Cerrar sesión" at bounding box center [1491, 112] width 75 height 16
